Goal: Task Accomplishment & Management: Use online tool/utility

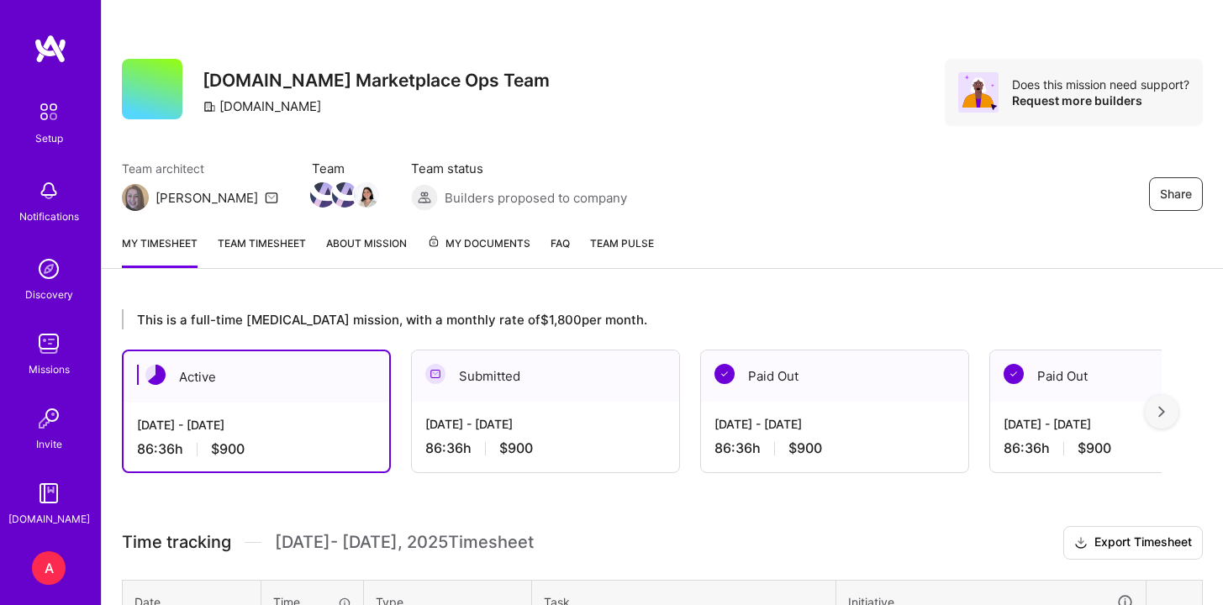
scroll to position [212, 0]
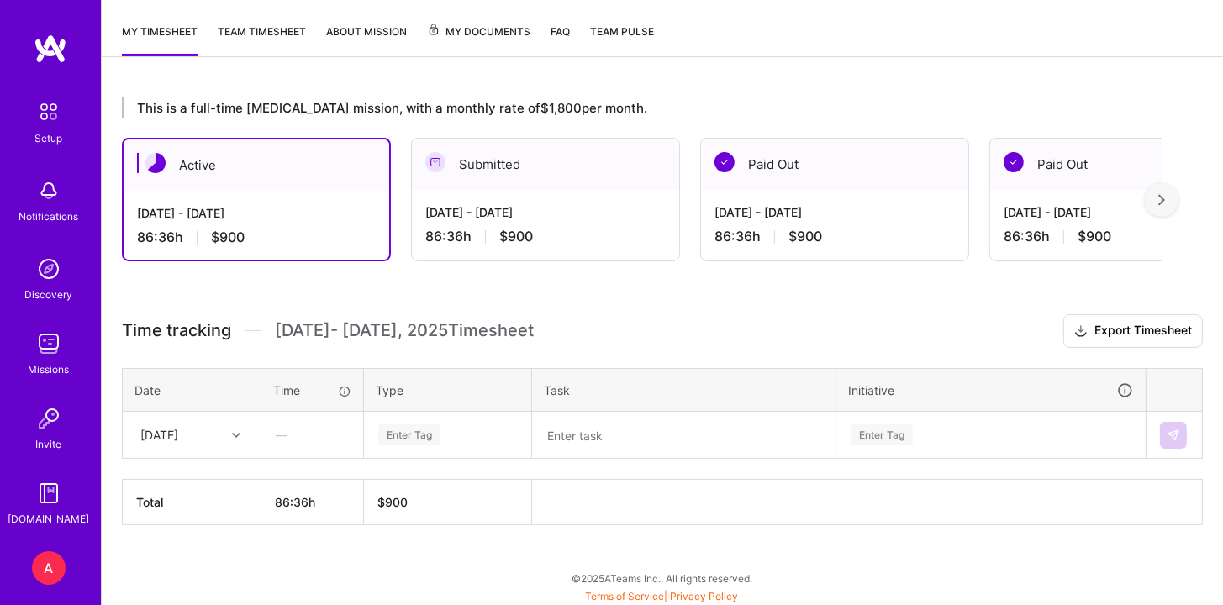
click at [225, 436] on div "[DATE]" at bounding box center [178, 435] width 93 height 28
click at [191, 551] on div "[DATE]" at bounding box center [192, 545] width 136 height 31
click at [341, 423] on div "—" at bounding box center [312, 435] width 100 height 45
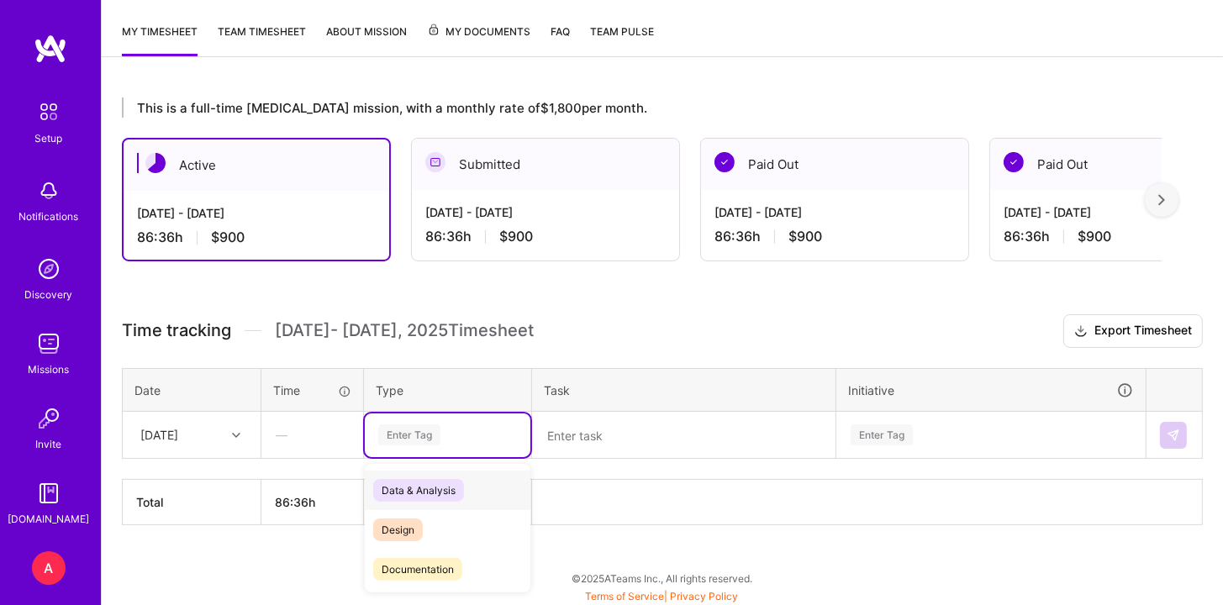
click at [474, 417] on div "Enter Tag" at bounding box center [448, 436] width 166 height 44
type input "oper"
click at [436, 485] on span "Operational" at bounding box center [408, 490] width 71 height 23
click at [579, 439] on textarea at bounding box center [684, 436] width 300 height 44
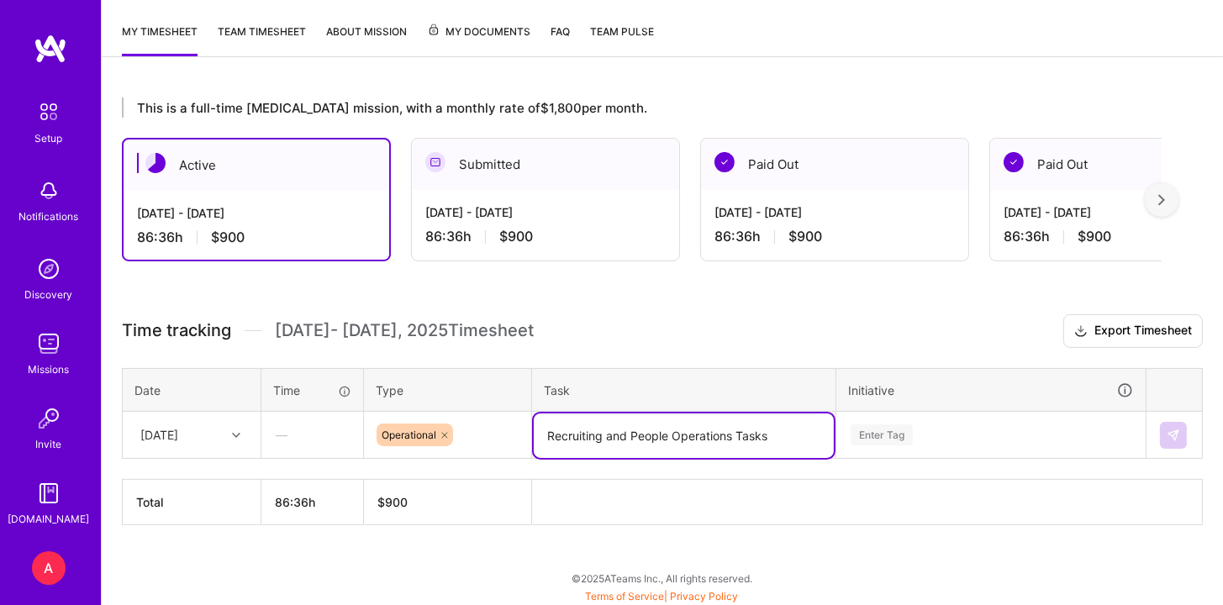
click at [579, 439] on textarea "Recruiting and People Operations Tasks" at bounding box center [684, 436] width 300 height 45
type textarea "Recruiting and People Operations Tasks"
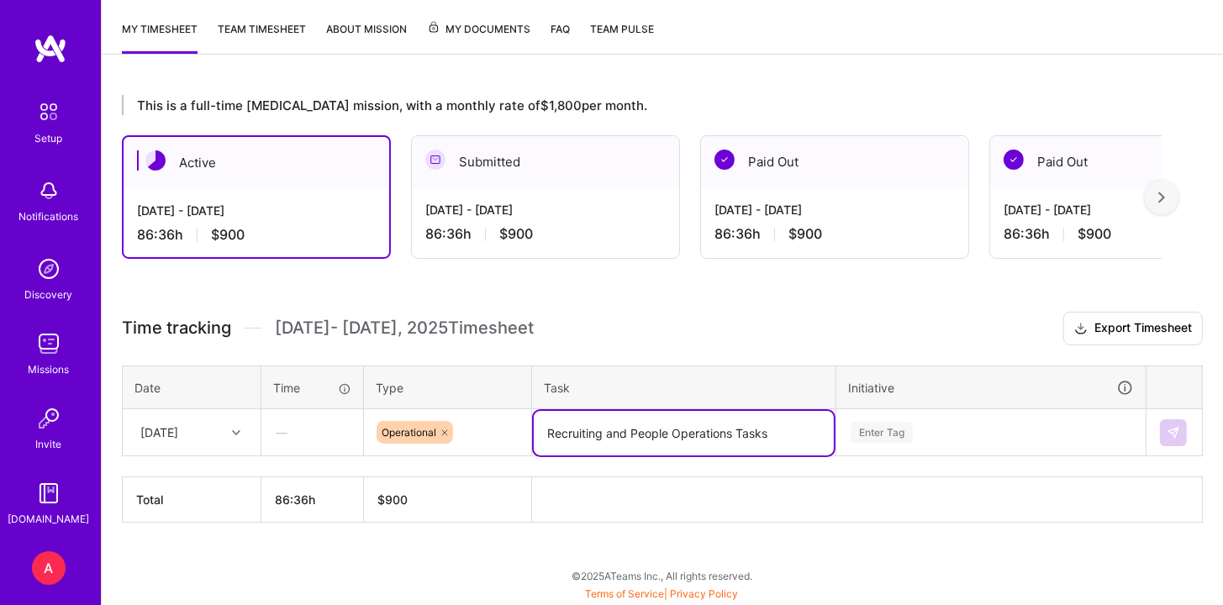
click at [947, 437] on div "Enter Tag" at bounding box center [992, 433] width 308 height 44
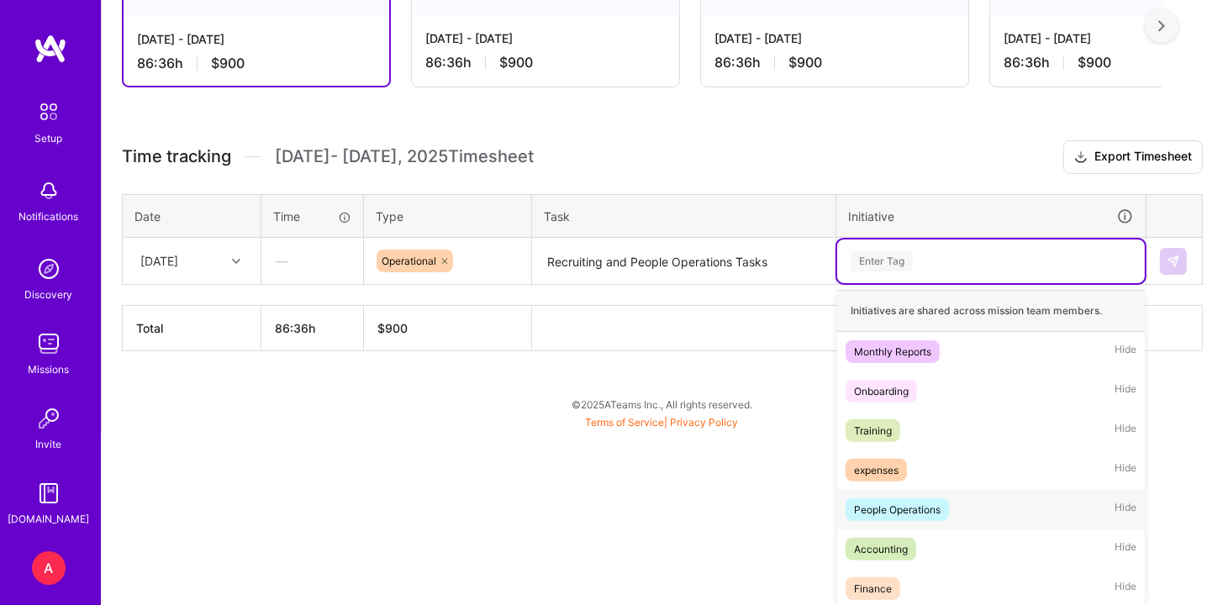
click at [963, 500] on div "People Operations Hide" at bounding box center [992, 510] width 308 height 40
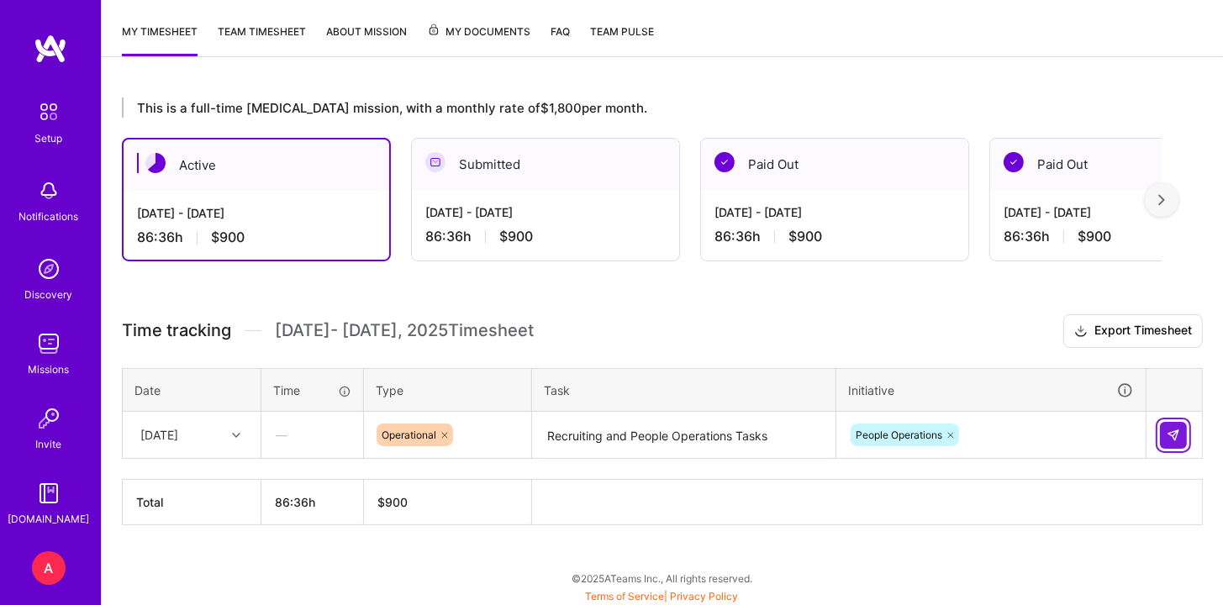
click at [1177, 436] on img at bounding box center [1173, 435] width 13 height 13
